Goal: Information Seeking & Learning: Learn about a topic

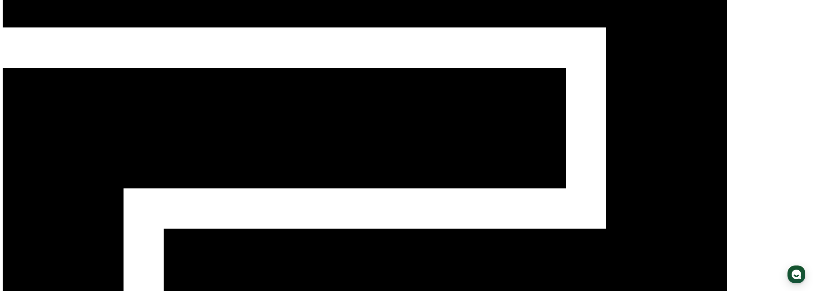
scroll to position [64, 0]
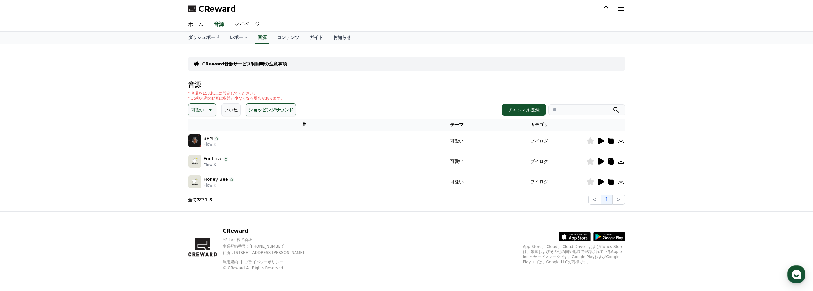
click at [266, 109] on button "ショッピングサウンド" at bounding box center [271, 110] width 50 height 13
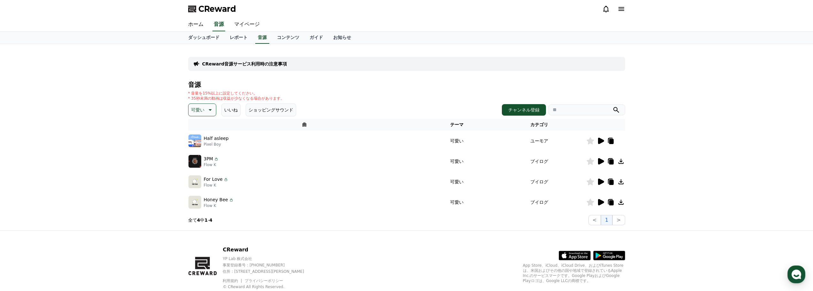
click at [267, 111] on button "ショッピングサウンド" at bounding box center [271, 110] width 50 height 13
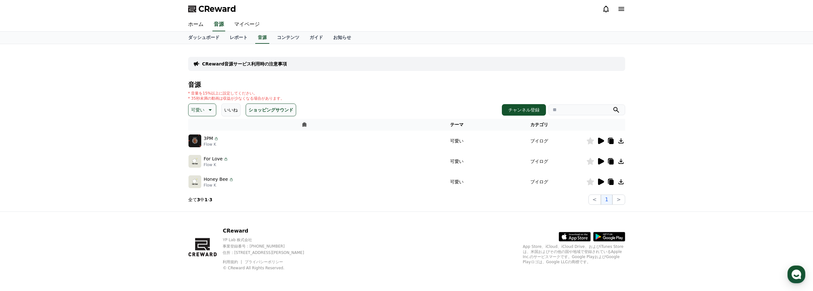
click at [266, 110] on button "ショッピングサウンド" at bounding box center [271, 110] width 50 height 13
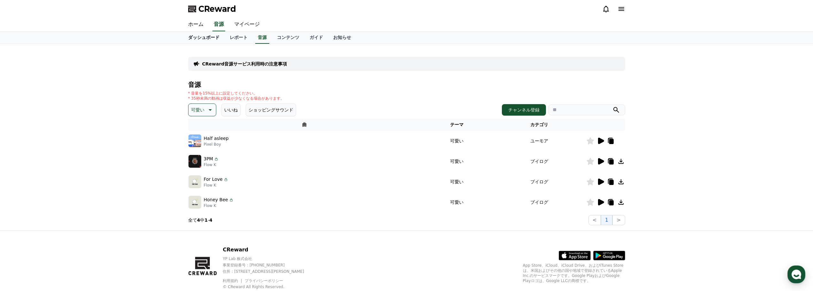
click at [201, 38] on link "ダッシュボード" at bounding box center [204, 38] width 42 height 12
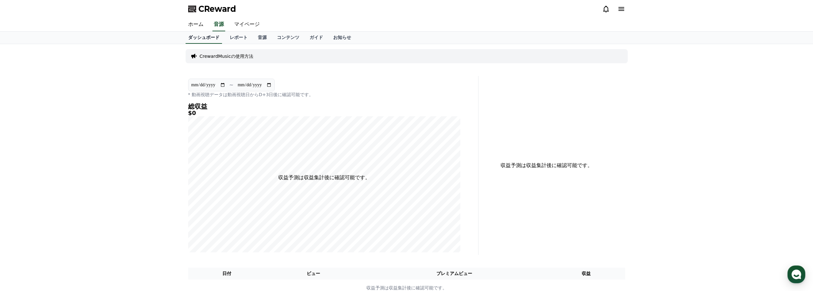
click at [191, 22] on link "ホーム" at bounding box center [196, 24] width 26 height 13
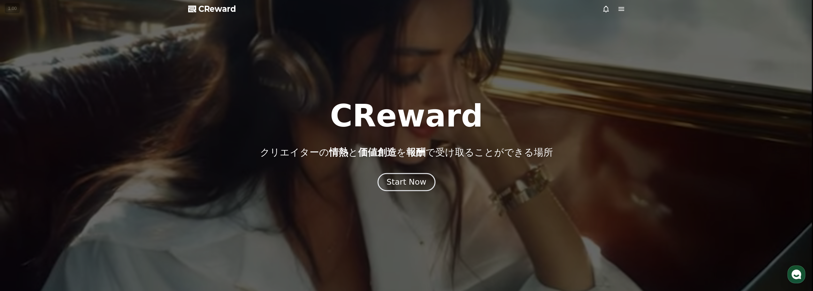
click at [402, 187] on div "Start Now" at bounding box center [407, 182] width 40 height 11
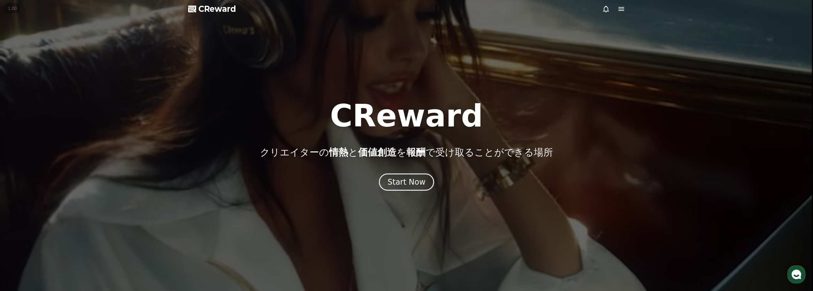
drag, startPoint x: 283, startPoint y: 107, endPoint x: 289, endPoint y: 105, distance: 6.5
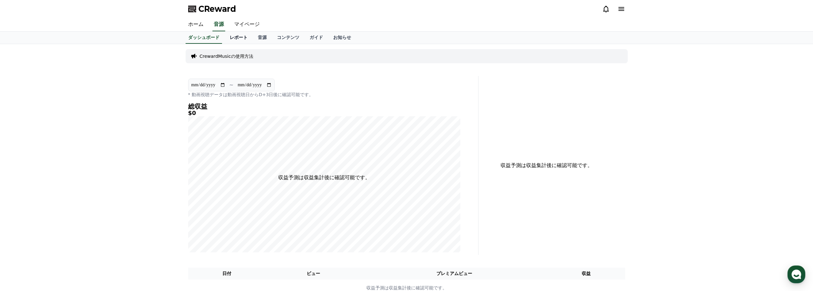
click at [230, 38] on link "レポート" at bounding box center [239, 38] width 28 height 12
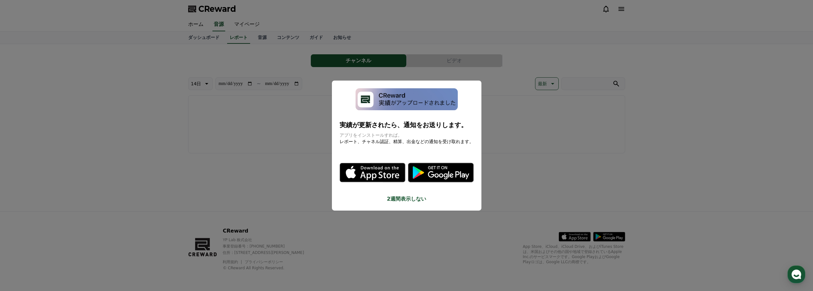
click at [224, 179] on button "close modal" at bounding box center [406, 145] width 813 height 291
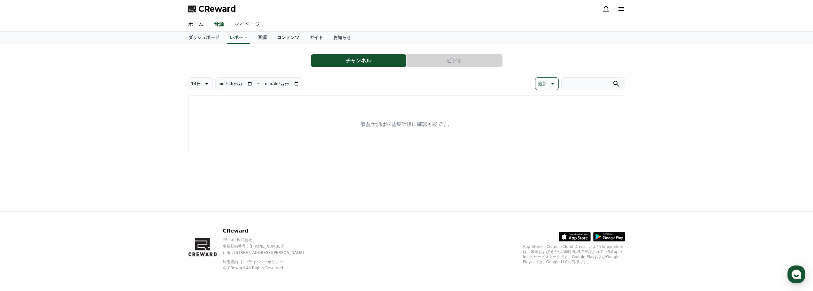
click at [278, 39] on link "コンテンツ" at bounding box center [288, 38] width 33 height 12
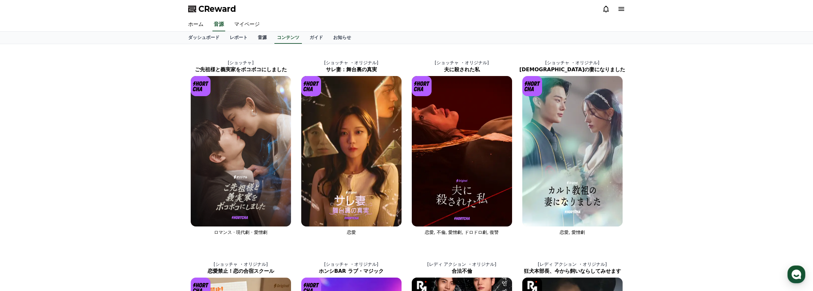
click at [253, 39] on link "音源" at bounding box center [262, 38] width 19 height 12
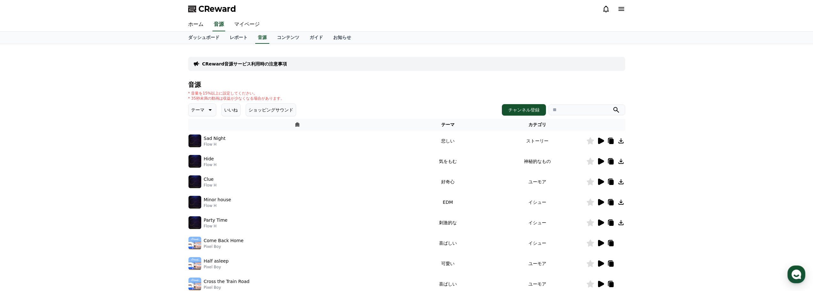
click at [603, 161] on icon at bounding box center [601, 161] width 6 height 6
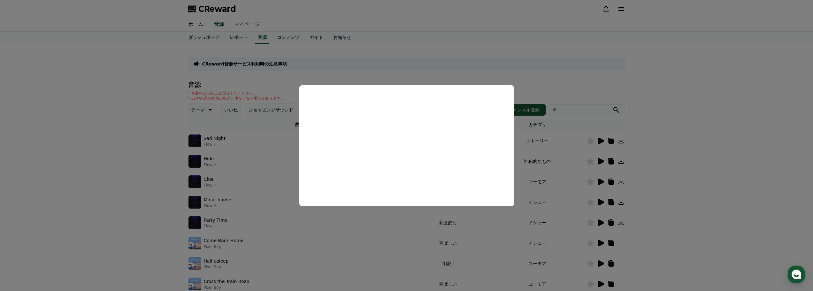
click at [414, 76] on button "close modal" at bounding box center [406, 145] width 813 height 291
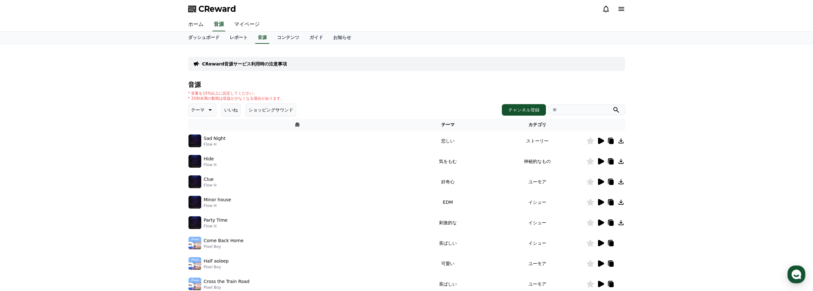
click at [206, 108] on icon at bounding box center [210, 110] width 8 height 8
click at [599, 222] on icon at bounding box center [601, 223] width 6 height 6
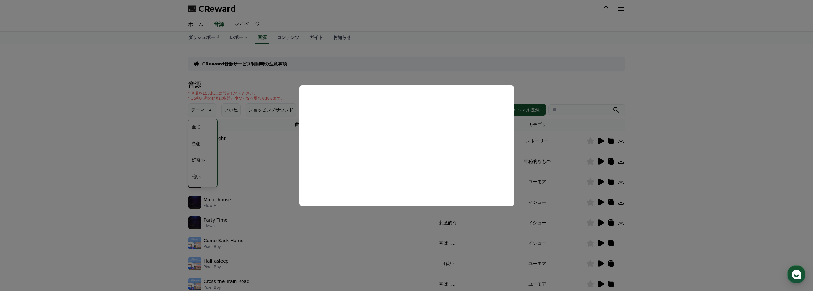
click at [546, 90] on button "close modal" at bounding box center [406, 145] width 813 height 291
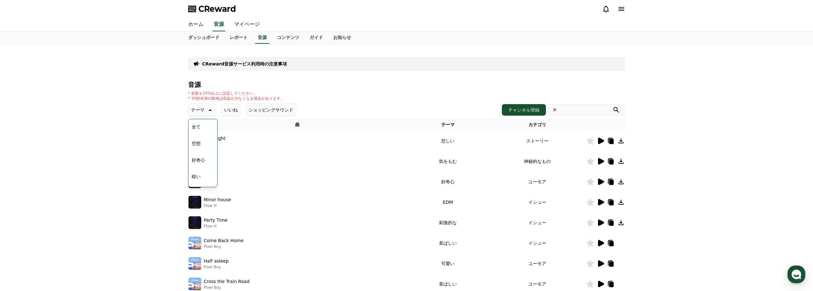
click at [87, 192] on div "CReward音源サービス利用時の注意事項 音源 * 音量を15%以上に設定してください。 * 35秒未満の動画は収益が少なくなる場合があります。 テーマ テ…" at bounding box center [406, 198] width 813 height 309
click at [199, 143] on button "空想" at bounding box center [196, 143] width 14 height 14
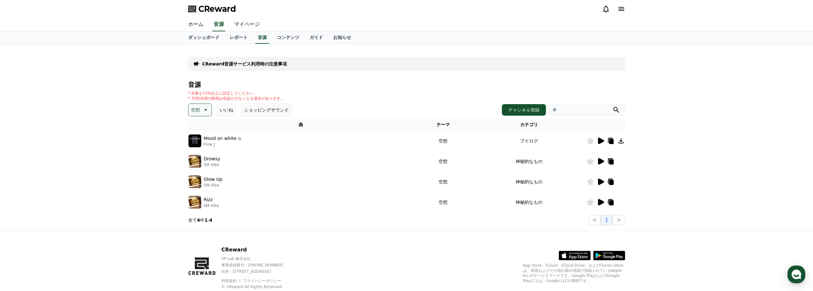
click at [603, 140] on icon at bounding box center [601, 141] width 6 height 6
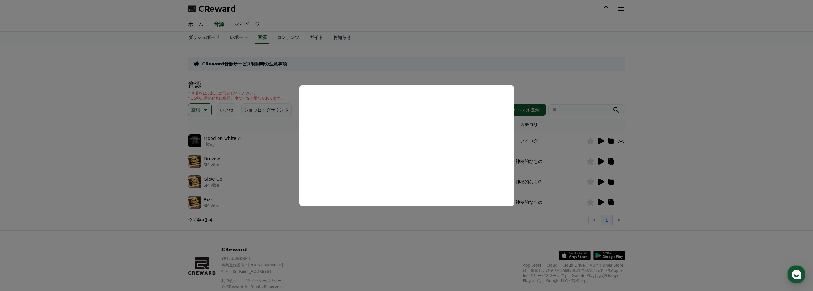
click at [487, 78] on button "close modal" at bounding box center [406, 145] width 813 height 291
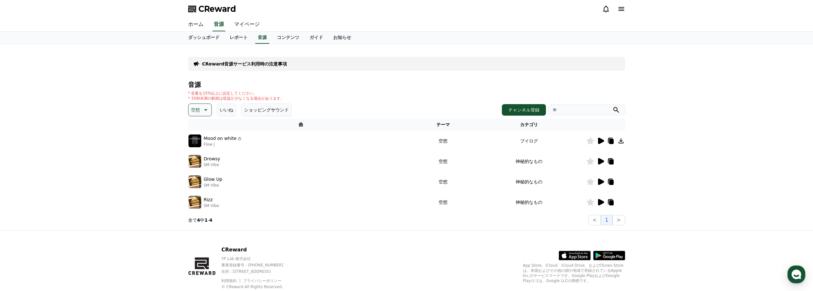
click at [190, 112] on button "空想" at bounding box center [200, 110] width 24 height 13
click at [198, 127] on button "好奇心" at bounding box center [198, 128] width 19 height 14
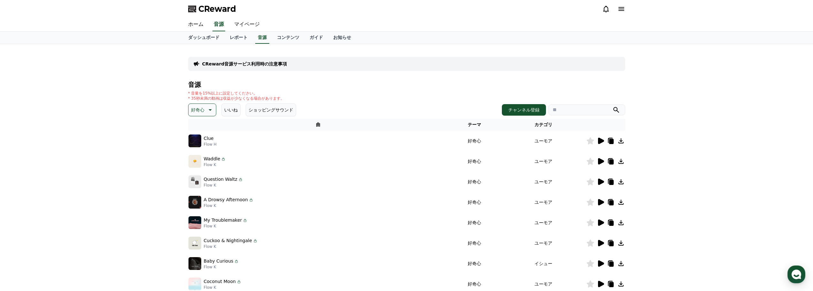
click at [193, 141] on img at bounding box center [195, 141] width 13 height 13
click at [598, 140] on icon at bounding box center [601, 141] width 8 height 8
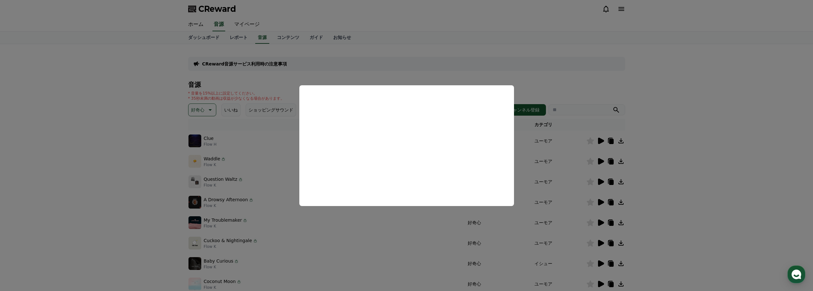
click at [546, 78] on button "close modal" at bounding box center [406, 145] width 813 height 291
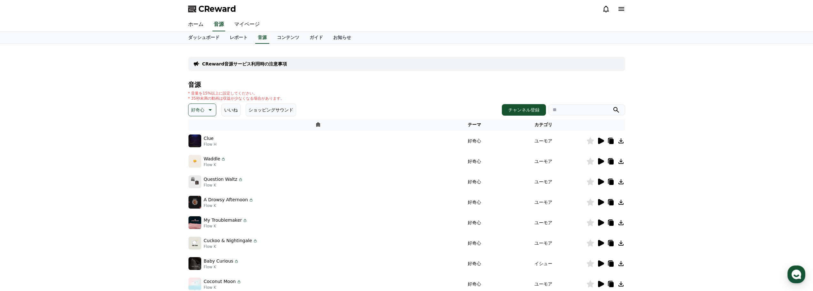
click at [211, 109] on icon at bounding box center [210, 110] width 3 height 2
click at [197, 145] on button "暗い" at bounding box center [196, 145] width 14 height 14
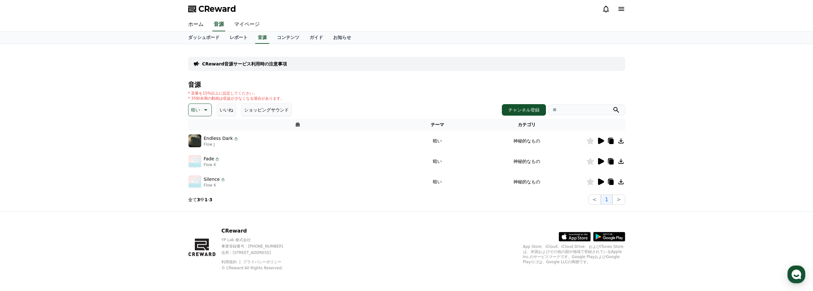
click at [600, 141] on icon at bounding box center [601, 141] width 6 height 6
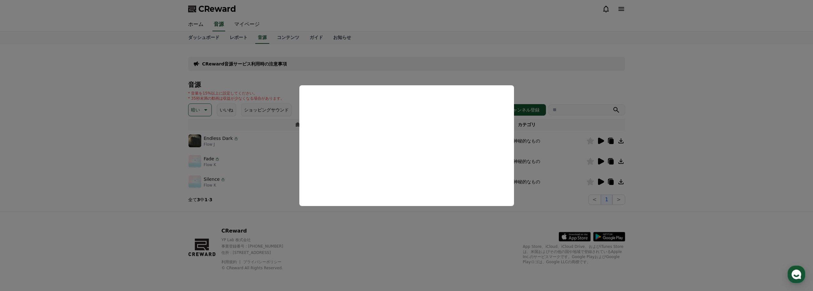
click at [542, 83] on button "close modal" at bounding box center [406, 145] width 813 height 291
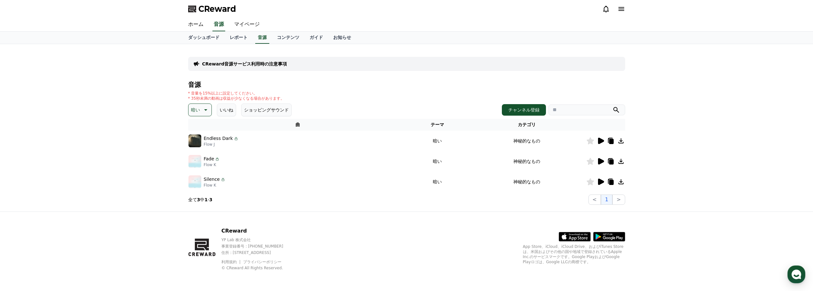
click at [204, 110] on icon at bounding box center [205, 110] width 3 height 2
click at [198, 149] on button "反転" at bounding box center [196, 147] width 14 height 14
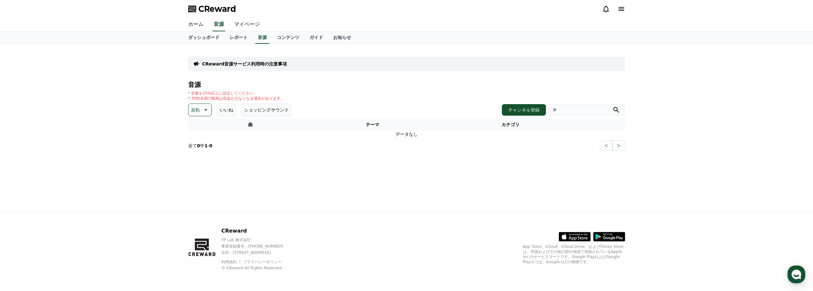
click at [196, 108] on p "反転" at bounding box center [195, 109] width 9 height 9
click at [200, 164] on button "雄壮な" at bounding box center [198, 164] width 19 height 14
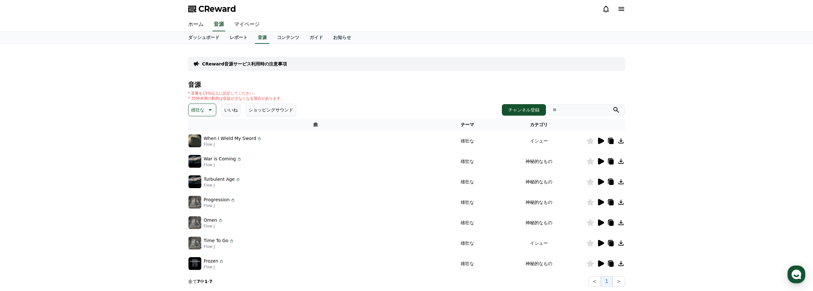
click at [599, 141] on icon at bounding box center [601, 141] width 6 height 6
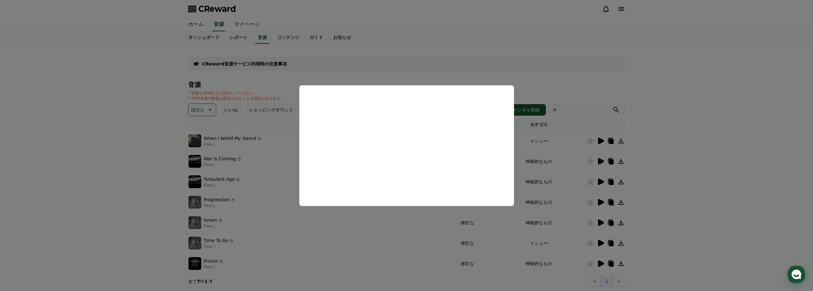
click at [539, 89] on button "close modal" at bounding box center [406, 145] width 813 height 291
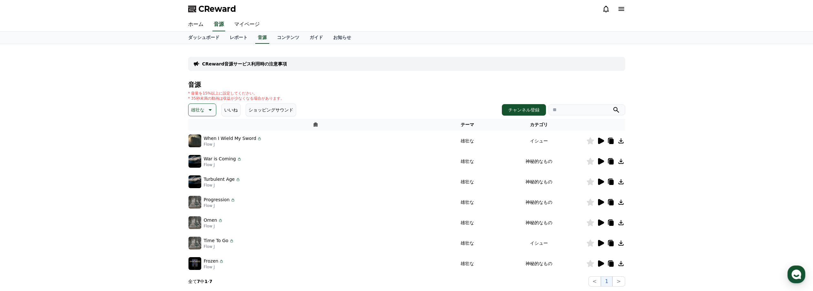
click at [206, 112] on icon at bounding box center [210, 110] width 8 height 8
click at [197, 149] on button "劇的な" at bounding box center [198, 149] width 19 height 14
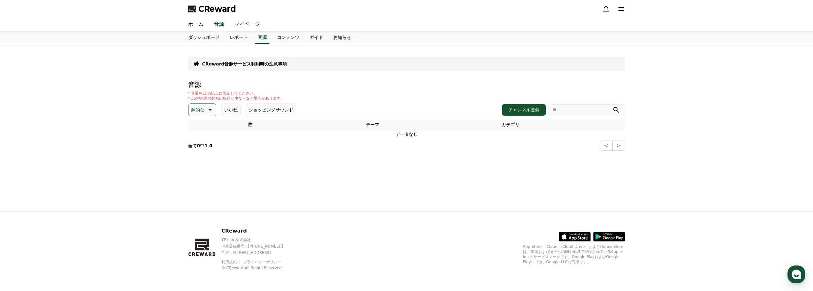
click at [191, 109] on p "劇的な" at bounding box center [197, 109] width 13 height 9
click at [198, 150] on button "気分" at bounding box center [196, 150] width 14 height 14
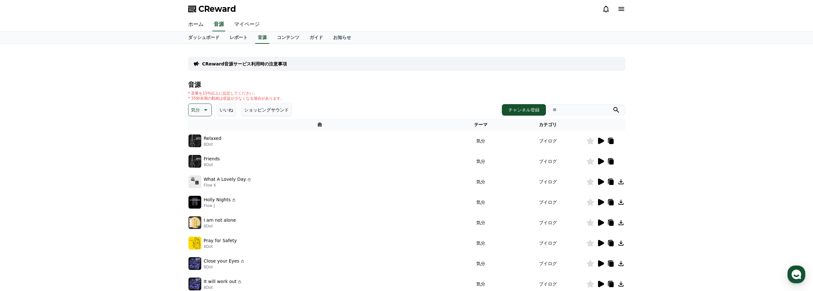
click at [599, 139] on icon at bounding box center [601, 141] width 6 height 6
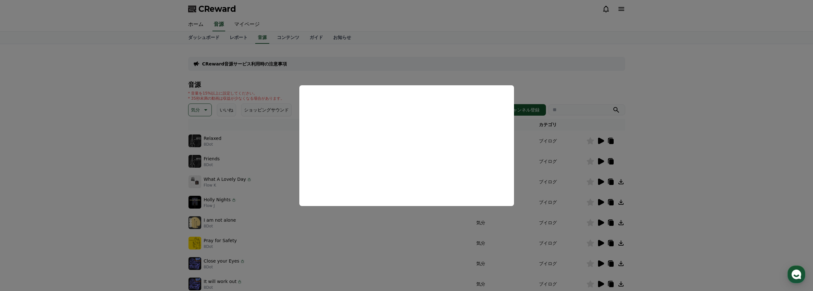
click at [98, 129] on button "close modal" at bounding box center [406, 145] width 813 height 291
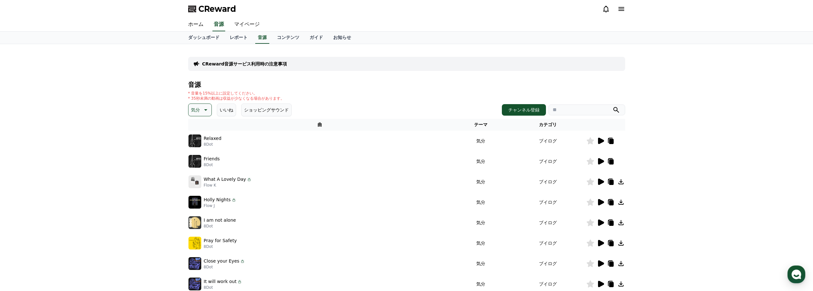
click at [203, 109] on icon at bounding box center [205, 110] width 8 height 8
click at [197, 152] on button "溝" at bounding box center [194, 151] width 10 height 14
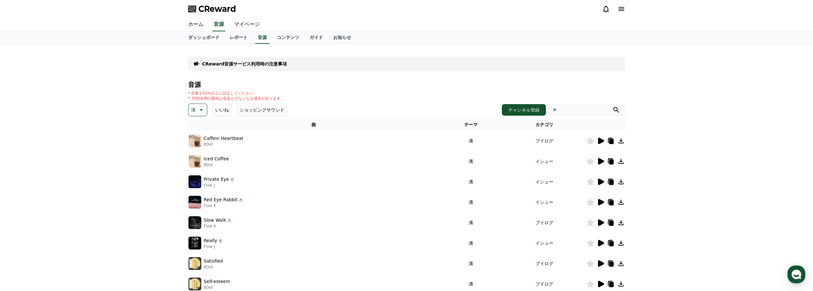
click at [599, 181] on icon at bounding box center [601, 182] width 6 height 6
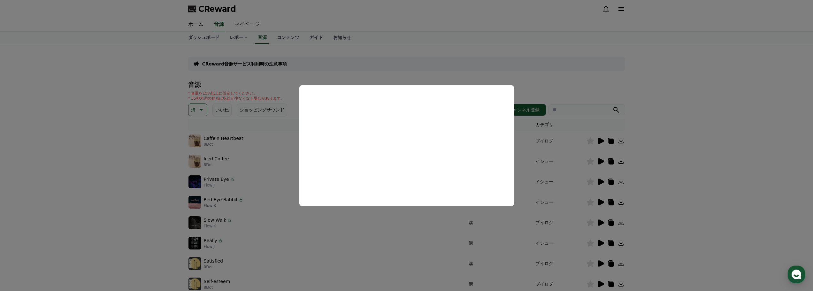
click at [84, 165] on button "close modal" at bounding box center [406, 145] width 813 height 291
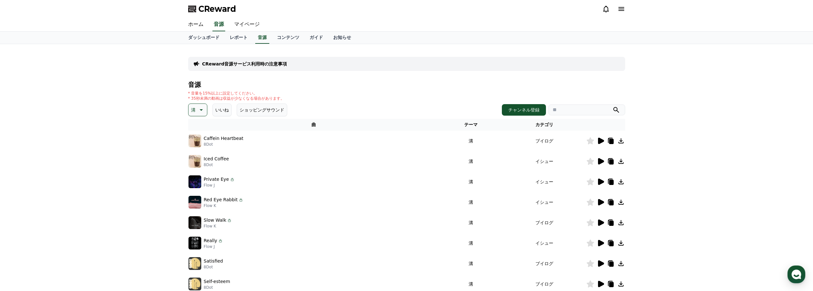
click at [196, 110] on button "溝" at bounding box center [197, 110] width 19 height 13
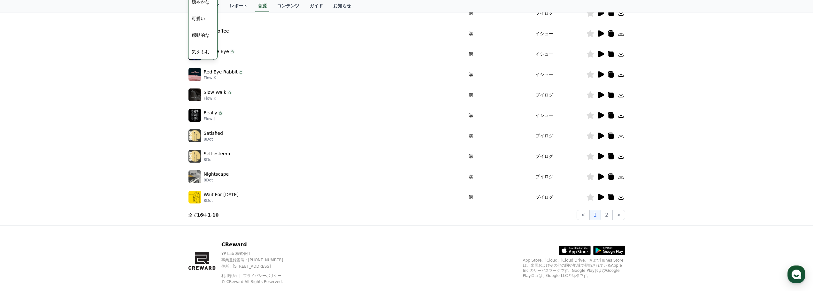
scroll to position [263, 0]
click at [200, 37] on button "気をもむ" at bounding box center [200, 35] width 23 height 14
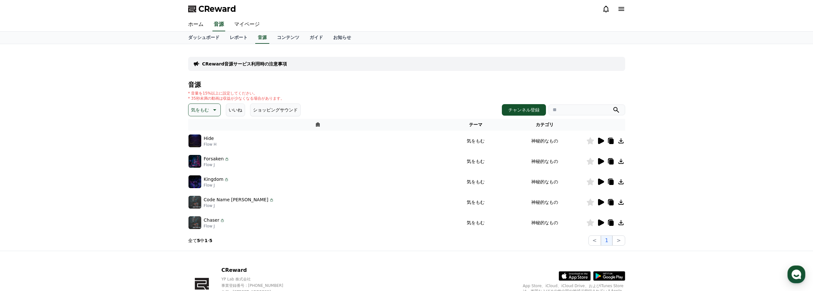
click at [599, 160] on icon at bounding box center [601, 161] width 6 height 6
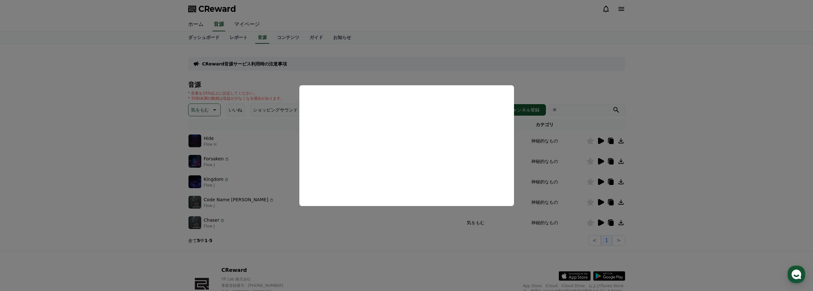
click at [149, 168] on button "close modal" at bounding box center [406, 145] width 813 height 291
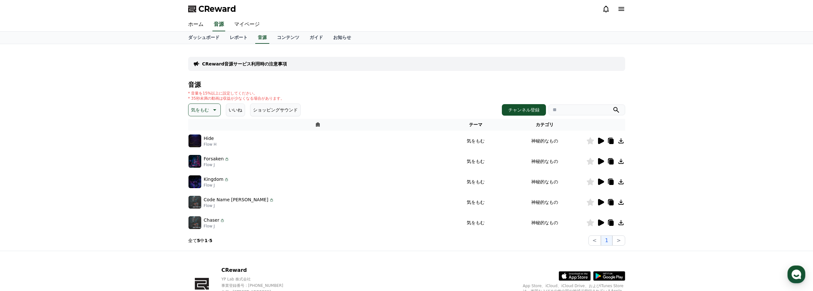
click at [600, 183] on icon at bounding box center [601, 182] width 6 height 6
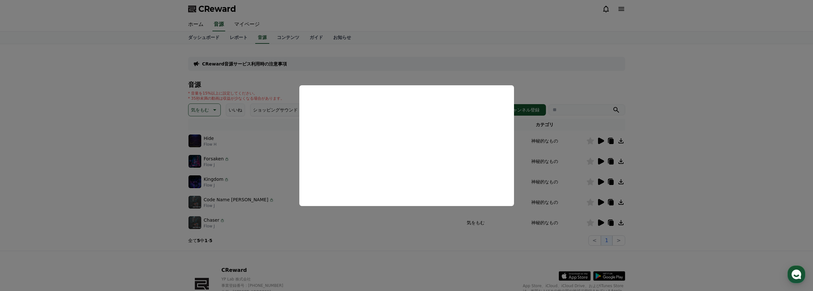
click at [132, 183] on button "close modal" at bounding box center [406, 145] width 813 height 291
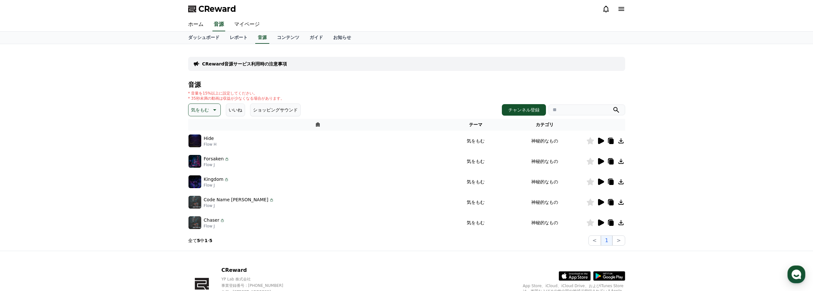
click at [196, 203] on img at bounding box center [195, 202] width 13 height 13
click at [601, 204] on icon at bounding box center [601, 202] width 6 height 6
